Goal: Find specific fact: Find specific fact

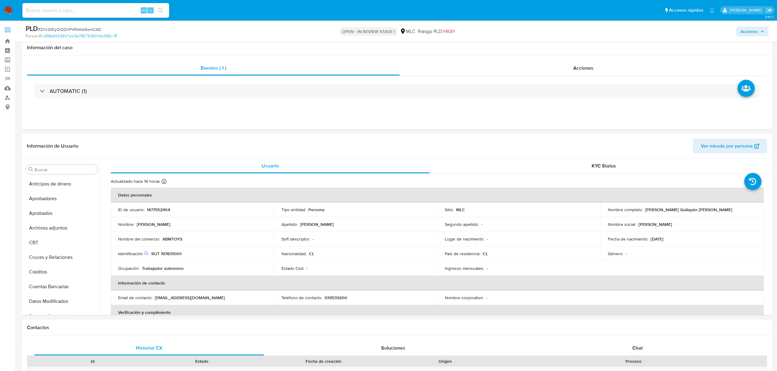
select select "10"
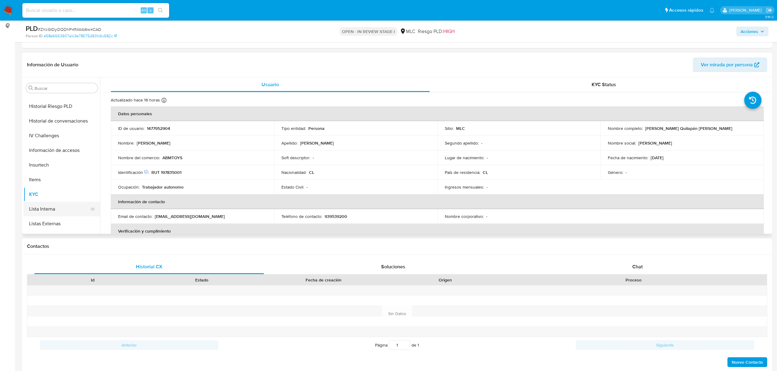
scroll to position [206, 0]
click at [39, 118] on button "Historial Casos" at bounding box center [60, 117] width 72 height 15
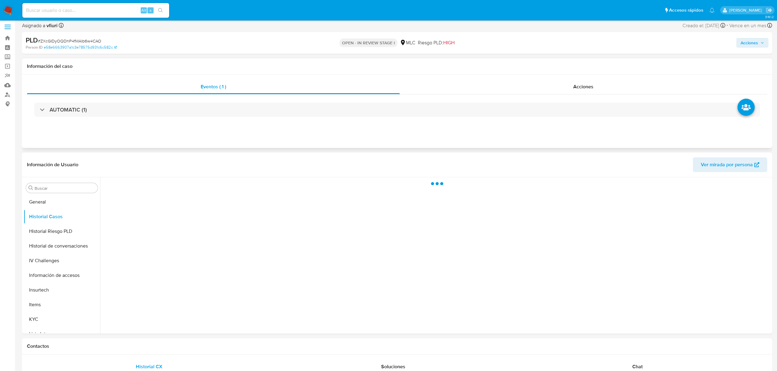
scroll to position [0, 0]
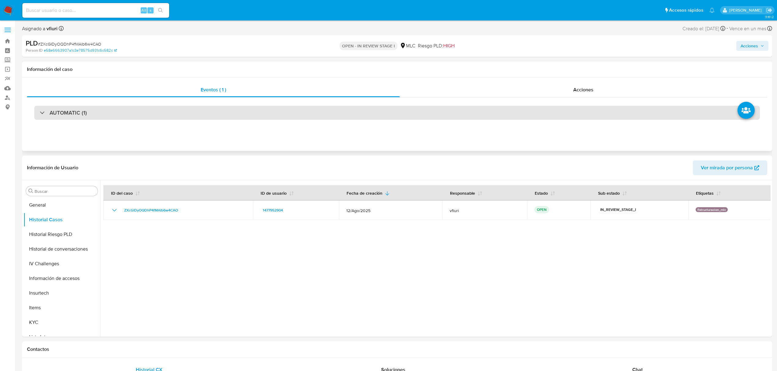
click at [238, 116] on div "AUTOMATIC (1)" at bounding box center [397, 113] width 726 height 14
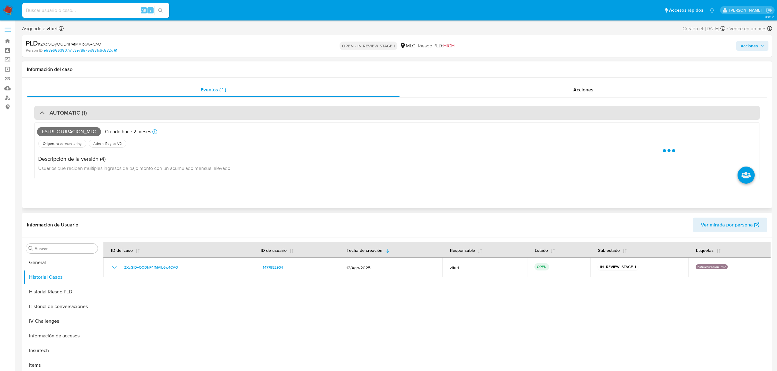
click at [238, 116] on div "AUTOMATIC (1)" at bounding box center [397, 113] width 726 height 14
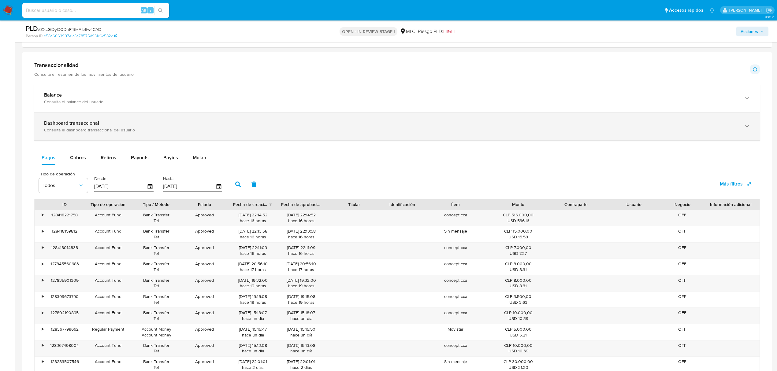
scroll to position [408, 0]
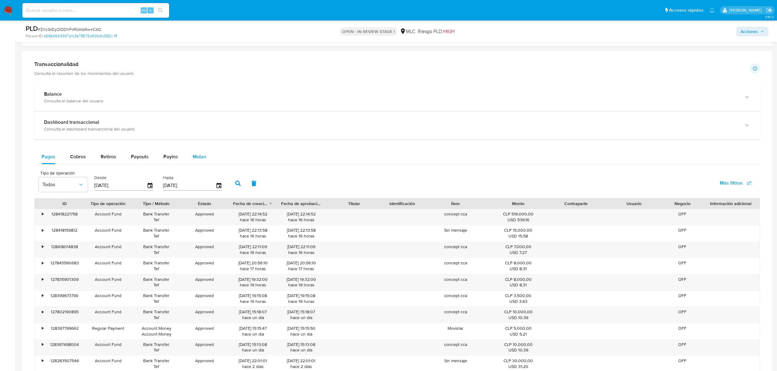
click at [195, 153] on div "Mulan" at bounding box center [199, 157] width 13 height 15
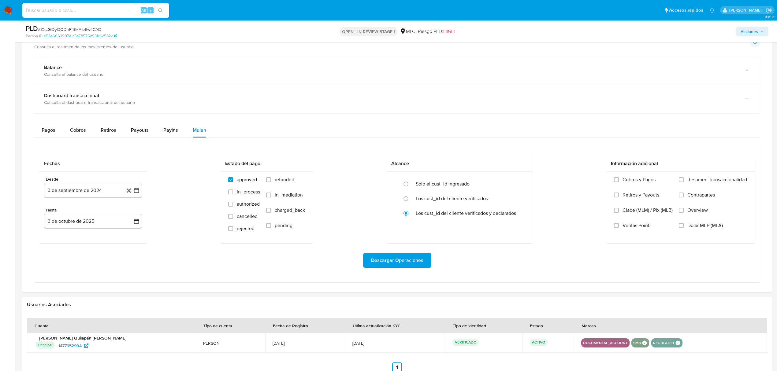
scroll to position [449, 0]
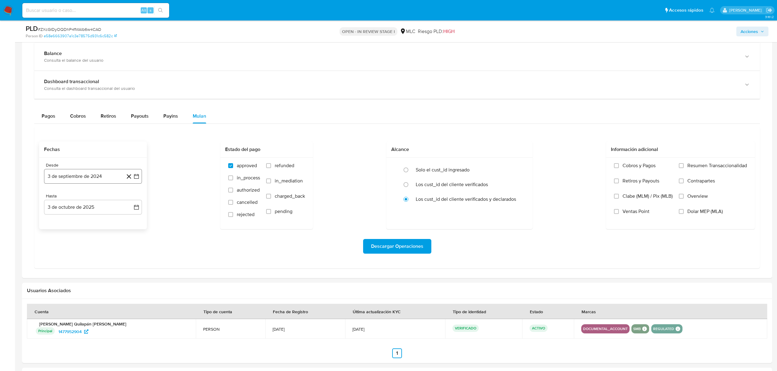
click at [140, 182] on button "3 de septiembre de 2024" at bounding box center [93, 176] width 98 height 15
click at [130, 200] on icon "Mes siguiente" at bounding box center [130, 198] width 7 height 7
click at [56, 201] on icon "Mes anterior" at bounding box center [54, 198] width 7 height 7
click at [76, 274] on button "25" at bounding box center [81, 271] width 10 height 10
click at [137, 209] on icon "button" at bounding box center [136, 207] width 5 height 5
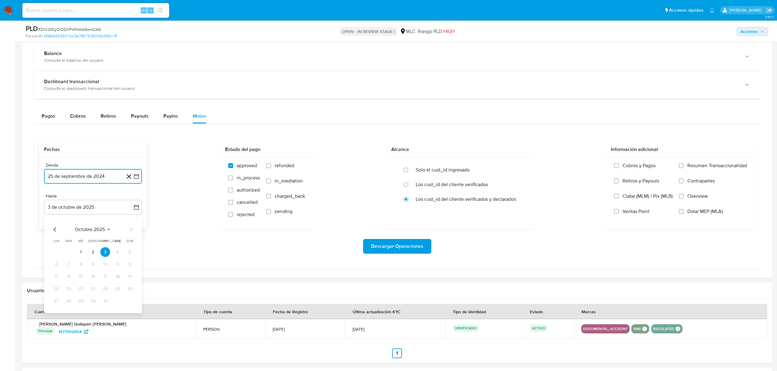
click at [53, 233] on icon "Mes anterior" at bounding box center [54, 229] width 7 height 7
click at [81, 293] on button "24" at bounding box center [81, 289] width 10 height 10
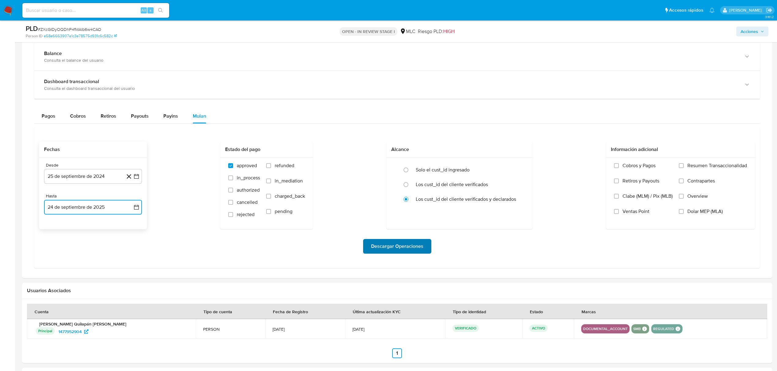
click at [390, 246] on span "Descargar Operaciones" at bounding box center [397, 246] width 52 height 13
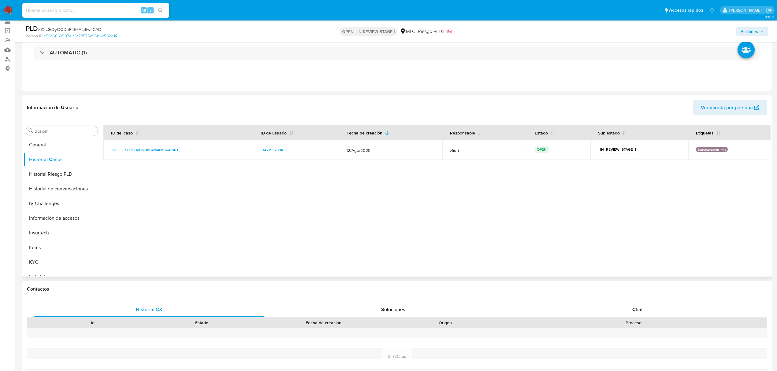
scroll to position [0, 0]
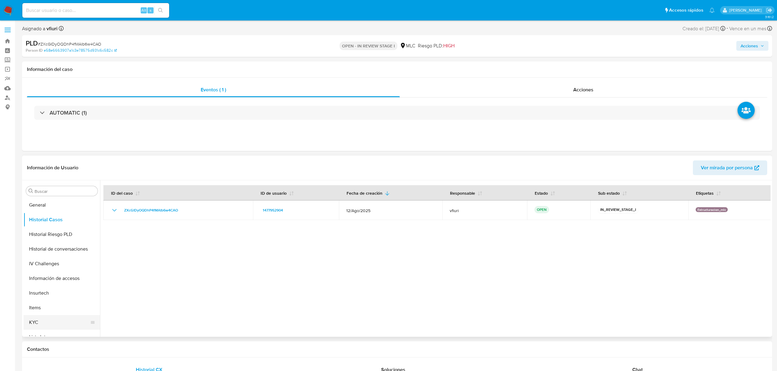
click at [51, 324] on button "KYC" at bounding box center [60, 322] width 72 height 15
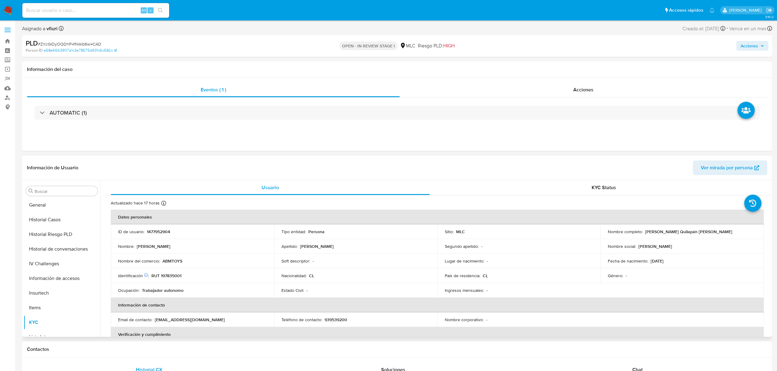
click at [172, 278] on p "RUT 197835001" at bounding box center [166, 276] width 30 height 6
copy p "197835001"
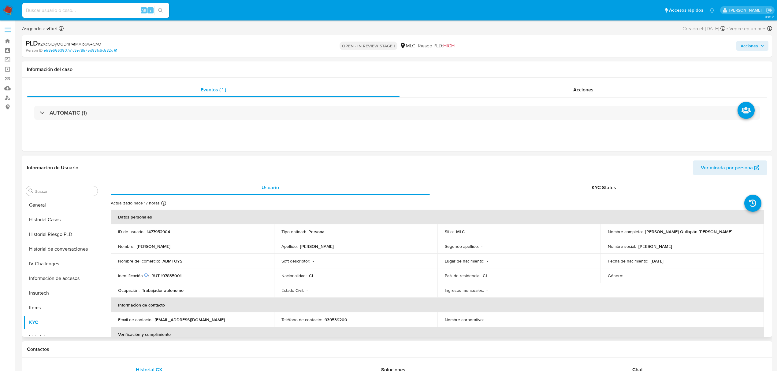
click at [152, 235] on td "ID de usuario : 1477952904" at bounding box center [192, 232] width 163 height 15
click at [151, 232] on p "1477952904" at bounding box center [158, 232] width 23 height 6
copy p "1477952904"
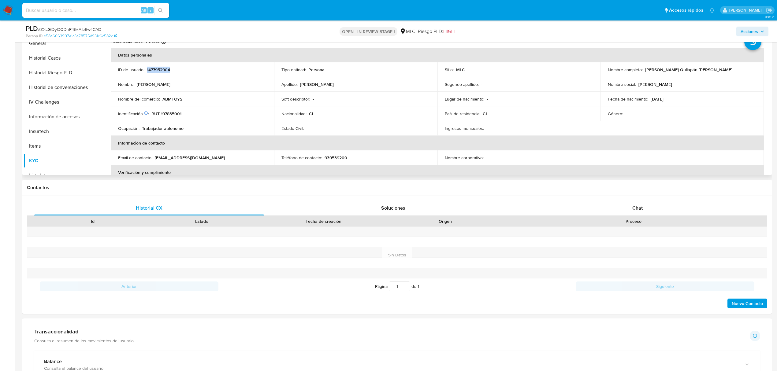
scroll to position [41, 0]
